Goal: Transaction & Acquisition: Obtain resource

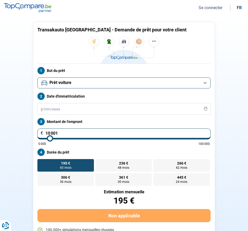
scroll to position [20, 0]
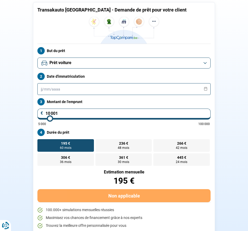
click at [64, 87] on input "text" at bounding box center [123, 89] width 173 height 12
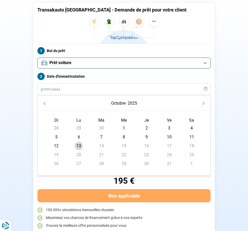
click at [80, 147] on span "13" at bounding box center [79, 146] width 8 height 8
type input "[DATE]"
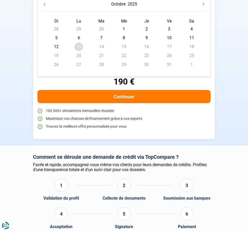
click at [22, 108] on section "Transakauto [GEOGRAPHIC_DATA] - Demande de prêt pour votre client But du prêt P…" at bounding box center [124, 21] width 248 height 249
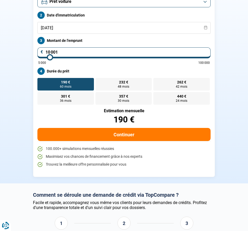
scroll to position [79, 0]
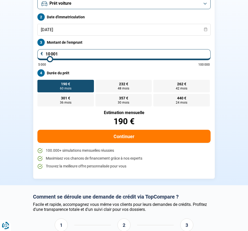
drag, startPoint x: 78, startPoint y: 54, endPoint x: 42, endPoint y: 36, distance: 40.1
click at [28, 50] on section "Transakauto [GEOGRAPHIC_DATA] - Demande de prêt pour votre client But du prêt P…" at bounding box center [124, 60] width 248 height 249
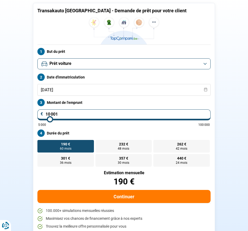
scroll to position [18, 0]
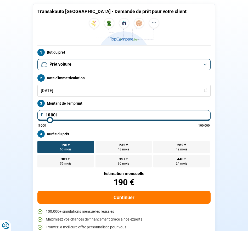
type input "1"
type input "5000"
type input "17"
type input "5000"
type input "175"
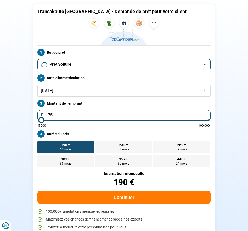
type input "5000"
type input "1 758"
type input "5000"
type input "17 580"
type input "17500"
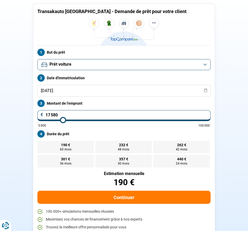
click at [125, 131] on label "Durée du prêt" at bounding box center [123, 133] width 173 height 7
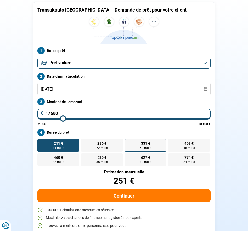
scroll to position [19, 0]
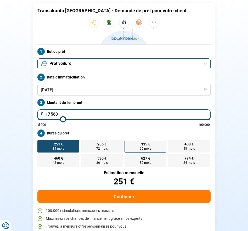
click at [161, 148] on label "335 € 60 mois 60 mois" at bounding box center [146, 146] width 42 height 13
click at [128, 143] on input "335 € 60 mois 60 mois" at bounding box center [126, 141] width 3 height 3
radio input "true"
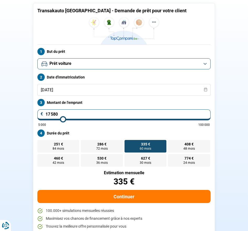
scroll to position [20, 0]
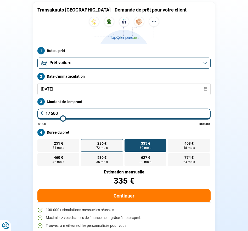
drag, startPoint x: 112, startPoint y: 145, endPoint x: 117, endPoint y: 150, distance: 8.0
click at [112, 144] on label "286 € 72 mois 72 mois" at bounding box center [102, 145] width 42 height 13
click at [84, 143] on input "286 € 72 mois 72 mois" at bounding box center [82, 140] width 3 height 3
radio input "true"
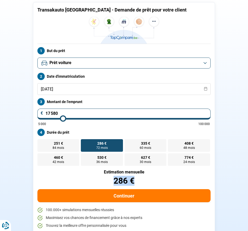
drag, startPoint x: 112, startPoint y: 181, endPoint x: 149, endPoint y: 179, distance: 37.7
click at [149, 179] on div "286 €" at bounding box center [123, 181] width 173 height 8
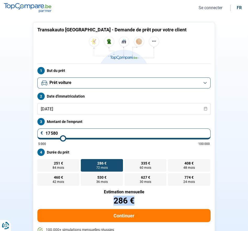
scroll to position [12, 0]
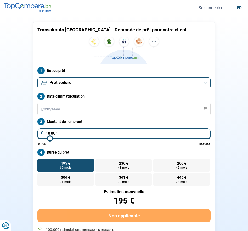
scroll to position [20, 0]
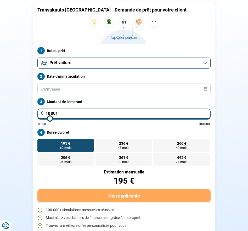
drag, startPoint x: 56, startPoint y: 111, endPoint x: 42, endPoint y: 109, distance: 14.0
click at [42, 109] on input "10 001" at bounding box center [123, 114] width 173 height 11
type input "1"
type input "5000"
type input "17"
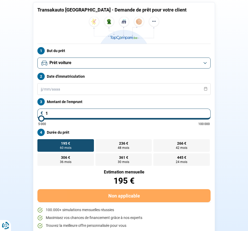
type input "5000"
type input "175"
type input "5000"
type input "1 758"
type input "5000"
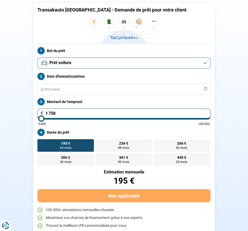
type input "17 580"
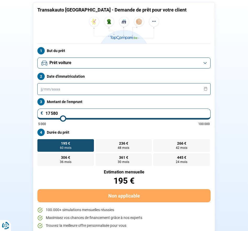
type input "17500"
click at [94, 86] on input "text" at bounding box center [123, 89] width 173 height 12
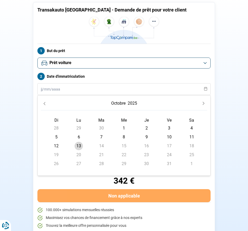
click at [78, 146] on span "13" at bounding box center [79, 146] width 8 height 8
type input "[DATE]"
radio input "false"
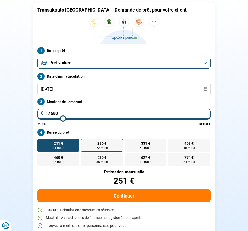
drag, startPoint x: 102, startPoint y: 146, endPoint x: 105, endPoint y: 149, distance: 4.4
click at [102, 146] on span "72 mois" at bounding box center [102, 147] width 12 height 3
click at [84, 143] on input "286 € 72 mois 72 mois" at bounding box center [82, 140] width 3 height 3
radio input "true"
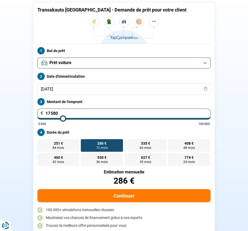
drag, startPoint x: 69, startPoint y: 112, endPoint x: 9, endPoint y: 109, distance: 59.7
click at [9, 109] on section "Transakauto Namur - Demande de prêt pour votre client But du prêt Prêt personne…" at bounding box center [124, 120] width 248 height 249
type input "1"
type input "5000"
type input "12"
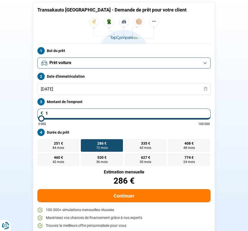
type input "5000"
type input "121"
type input "5000"
type input "1 218"
type input "5000"
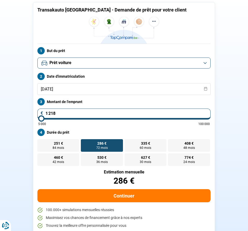
type input "12 180"
type input "12250"
type input "23 750"
type input "23750"
radio input "true"
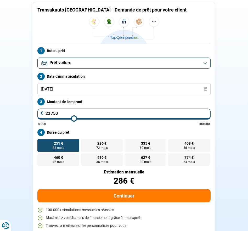
type input "23750"
click at [74, 119] on input "range" at bounding box center [124, 118] width 172 height 1
drag, startPoint x: 70, startPoint y: 114, endPoint x: 30, endPoint y: 112, distance: 39.6
click at [30, 112] on div "Transakauto Namur - Demande de prêt pour votre client But du prêt Prêt personne…" at bounding box center [124, 120] width 188 height 236
type input "1"
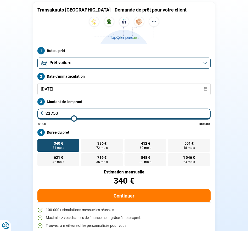
type input "5000"
type input "12"
type input "5000"
type input "121"
type input "5000"
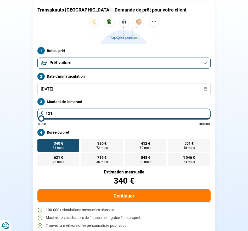
type input "1 218"
type input "5000"
type input "12 180"
type input "12250"
radio input "true"
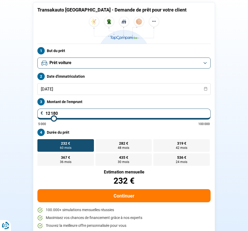
click at [92, 96] on div "Prêt personnel Prêt voiture Prêt travaux Prêt énergie Prêt voiture Date d'immat…" at bounding box center [123, 112] width 179 height 108
drag, startPoint x: 56, startPoint y: 113, endPoint x: 25, endPoint y: 112, distance: 30.9
click at [25, 112] on section "Transakauto Namur - Demande de prêt pour votre client But du prêt Prêt personne…" at bounding box center [124, 120] width 248 height 249
type input "1"
type input "5000"
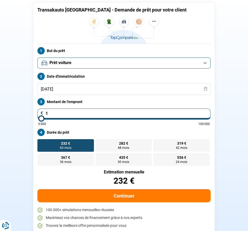
type input "15"
type input "5000"
type input "151"
type input "5000"
type input "1 518"
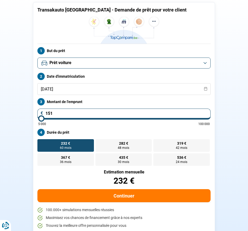
type input "5000"
type input "15 180"
type input "15250"
radio input "false"
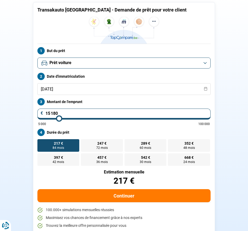
click at [91, 129] on label "Durée du prêt" at bounding box center [123, 132] width 173 height 7
click at [109, 148] on label "247 € 72 mois 72 mois" at bounding box center [102, 145] width 42 height 13
click at [84, 143] on input "247 € 72 mois 72 mois" at bounding box center [82, 140] width 3 height 3
radio input "true"
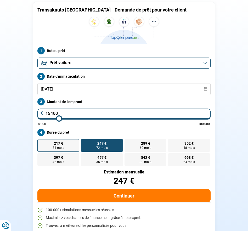
drag, startPoint x: 64, startPoint y: 148, endPoint x: 77, endPoint y: 148, distance: 13.6
click at [64, 148] on label "217 € 84 mois 84 mois" at bounding box center [58, 145] width 42 height 13
click at [41, 143] on input "217 € 84 mois 84 mois" at bounding box center [38, 140] width 3 height 3
radio input "true"
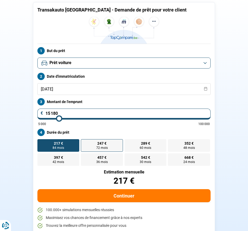
click at [119, 146] on label "247 € 72 mois 72 mois" at bounding box center [102, 145] width 42 height 13
click at [84, 143] on input "247 € 72 mois 72 mois" at bounding box center [82, 140] width 3 height 3
radio input "true"
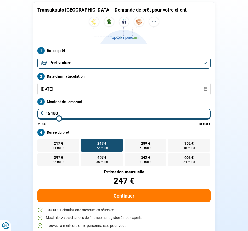
drag, startPoint x: 53, startPoint y: 108, endPoint x: 23, endPoint y: 104, distance: 29.5
click at [23, 104] on section "Transakauto Namur - Demande de prêt pour votre client But du prêt Prêt personne…" at bounding box center [124, 120] width 248 height 249
type input "1"
type input "5000"
type input "12"
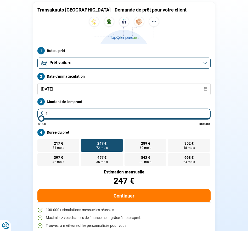
type input "5000"
type input "121"
type input "5000"
type input "1 218"
type input "5000"
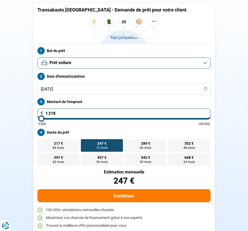
type input "12 180"
type input "12250"
radio input "true"
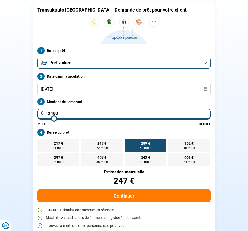
click at [74, 122] on div "5 000 100 000" at bounding box center [124, 123] width 172 height 3
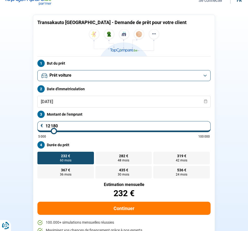
scroll to position [8, 0]
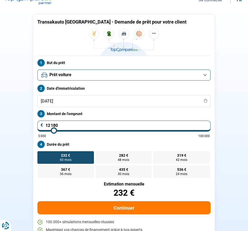
drag, startPoint x: 74, startPoint y: 126, endPoint x: 30, endPoint y: 124, distance: 43.2
click at [30, 124] on div "Transakauto Namur - Demande de prêt pour votre client But du prêt Prêt personne…" at bounding box center [124, 132] width 188 height 236
type input "2"
type input "5000"
type input "28"
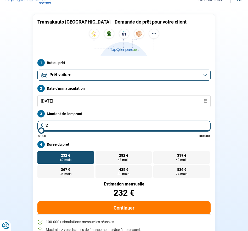
type input "5000"
type input "2"
type input "5000"
type input "29"
type input "5000"
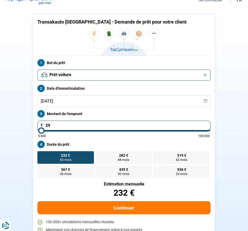
type input "298"
type input "5000"
type input "29"
type input "5000"
type input "295"
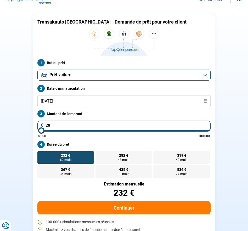
type input "5000"
type input "2 958"
type input "5000"
type input "29 580"
type input "29500"
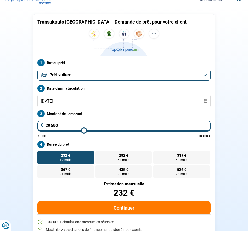
click at [47, 127] on input "29 580" at bounding box center [123, 126] width 173 height 11
type input "9 580"
type input "9500"
type input "19 580"
type input "19500"
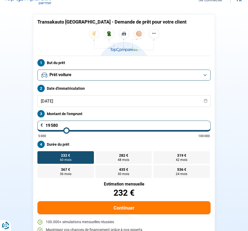
type input "19 580"
type input "19500"
radio input "false"
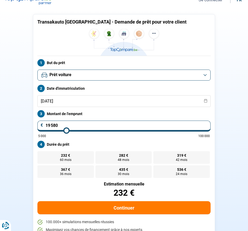
click at [103, 138] on div "Prêt personnel Prêt voiture Prêt travaux Prêt énergie Prêt voiture Date d'immat…" at bounding box center [123, 124] width 179 height 108
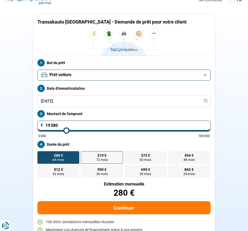
scroll to position [20, 0]
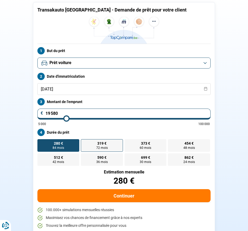
click at [97, 143] on span "319 €" at bounding box center [101, 144] width 9 height 4
click at [84, 143] on input "319 € 72 mois 72 mois" at bounding box center [82, 140] width 3 height 3
radio input "true"
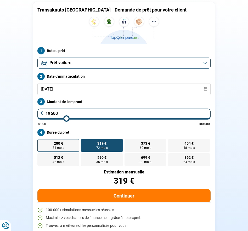
click at [63, 144] on span "280 €" at bounding box center [58, 144] width 9 height 4
click at [41, 143] on input "280 € 84 mois 84 mois" at bounding box center [38, 140] width 3 height 3
radio input "true"
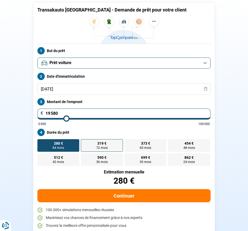
click at [93, 143] on label "319 € 72 mois 72 mois" at bounding box center [102, 145] width 42 height 13
click at [84, 143] on input "319 € 72 mois 72 mois" at bounding box center [82, 140] width 3 height 3
radio input "true"
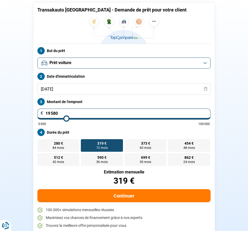
drag, startPoint x: 65, startPoint y: 145, endPoint x: 89, endPoint y: 145, distance: 24.1
click at [65, 145] on label "280 € 84 mois 84 mois" at bounding box center [58, 145] width 42 height 13
click at [41, 143] on input "280 € 84 mois 84 mois" at bounding box center [38, 140] width 3 height 3
radio input "true"
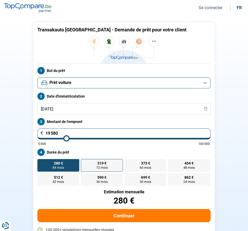
scroll to position [0, 0]
drag, startPoint x: 105, startPoint y: 165, endPoint x: 119, endPoint y: 164, distance: 13.6
click at [108, 164] on label "319 € 72 mois 72 mois" at bounding box center [102, 165] width 42 height 13
click at [84, 162] on input "319 € 72 mois 72 mois" at bounding box center [82, 160] width 3 height 3
radio input "true"
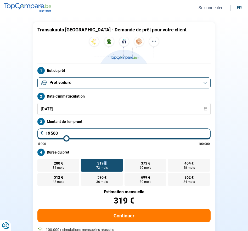
scroll to position [20, 0]
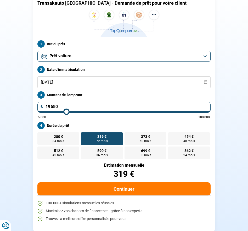
drag, startPoint x: 81, startPoint y: 105, endPoint x: 37, endPoint y: 103, distance: 44.0
click at [37, 103] on div "Prêt personnel Prêt voiture Prêt travaux Prêt énergie Prêt voiture Date d'immat…" at bounding box center [123, 105] width 179 height 108
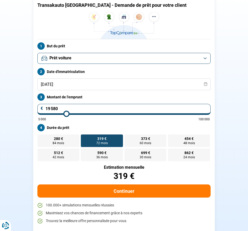
scroll to position [24, 0]
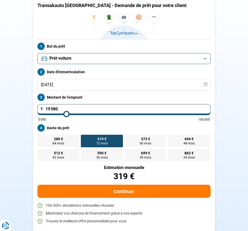
type input "1"
type input "5000"
type input "0"
type input "5000"
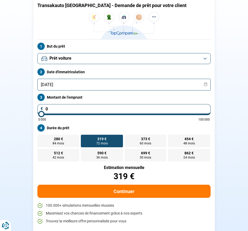
type input "5 000"
type input "5000"
radio input "true"
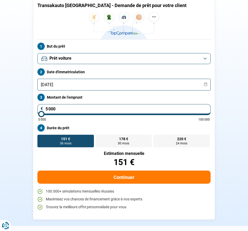
scroll to position [6, 0]
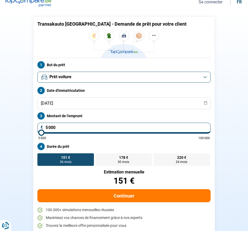
drag, startPoint x: 86, startPoint y: 128, endPoint x: 43, endPoint y: 125, distance: 42.3
click at [52, 125] on input "5 000" at bounding box center [123, 128] width 173 height 11
drag, startPoint x: 46, startPoint y: 127, endPoint x: 27, endPoint y: 127, distance: 18.8
click at [27, 127] on section "Transakauto Namur - Demande de prêt pour votre client But du prêt Prêt personne…" at bounding box center [124, 127] width 248 height 235
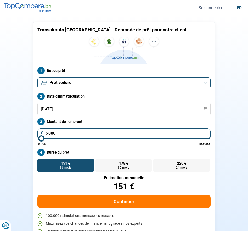
scroll to position [0, 0]
type input "2"
type input "5000"
type input "22"
type input "5000"
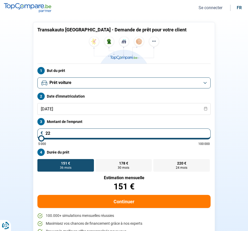
type input "226"
type input "5000"
type input "2 268"
type input "5000"
type input "22 680"
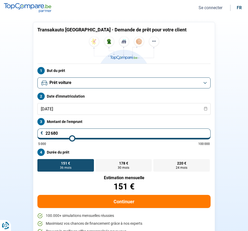
type input "22750"
radio input "false"
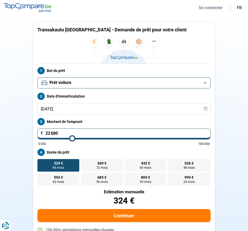
click at [96, 144] on div "5 000 100 000" at bounding box center [124, 143] width 172 height 3
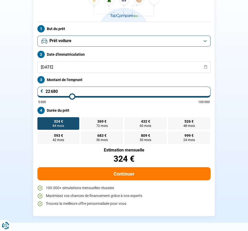
scroll to position [45, 0]
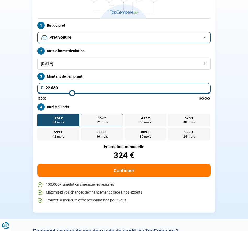
click at [103, 116] on span "369 €" at bounding box center [101, 118] width 9 height 4
click at [84, 116] on input "369 € 72 mois 72 mois" at bounding box center [82, 115] width 3 height 3
radio input "true"
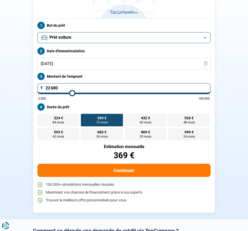
scroll to position [20, 0]
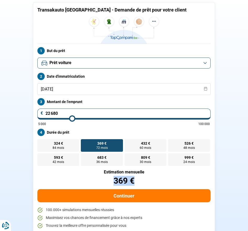
drag, startPoint x: 111, startPoint y: 183, endPoint x: 137, endPoint y: 182, distance: 25.9
click at [137, 182] on div "369 €" at bounding box center [123, 181] width 173 height 8
click at [147, 175] on div "Estimation mensuelle 369 €" at bounding box center [123, 177] width 173 height 15
